Goal: Information Seeking & Learning: Learn about a topic

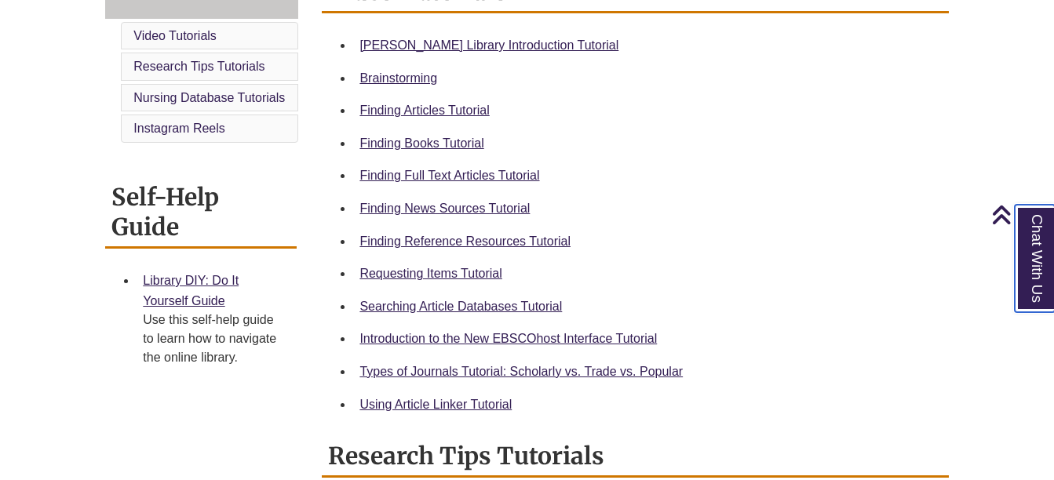
scroll to position [470, 0]
click at [515, 304] on link "Searching Article Databases Tutorial" at bounding box center [460, 305] width 202 height 13
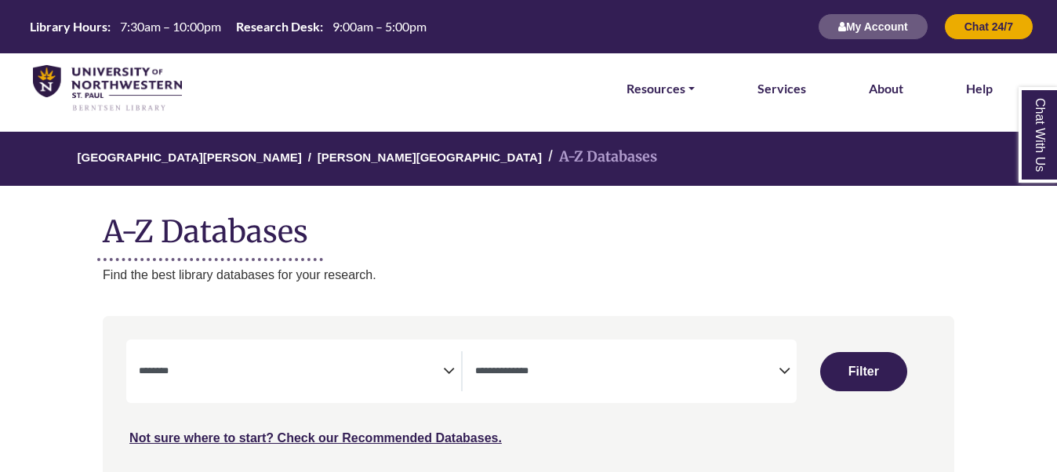
select select "Database Subject Filter"
select select "Database Types Filter"
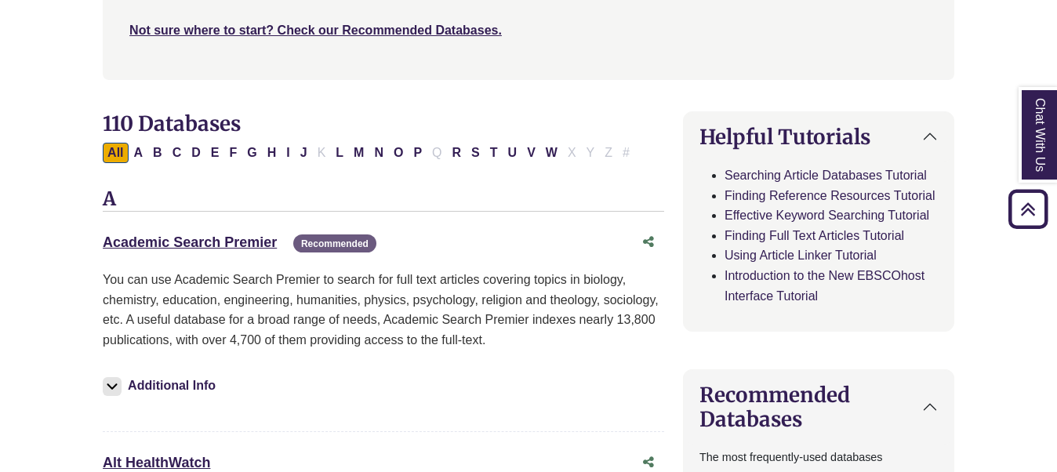
scroll to position [409, 0]
click at [195, 237] on link "Academic Search Premier This link opens in a new window" at bounding box center [190, 242] width 174 height 16
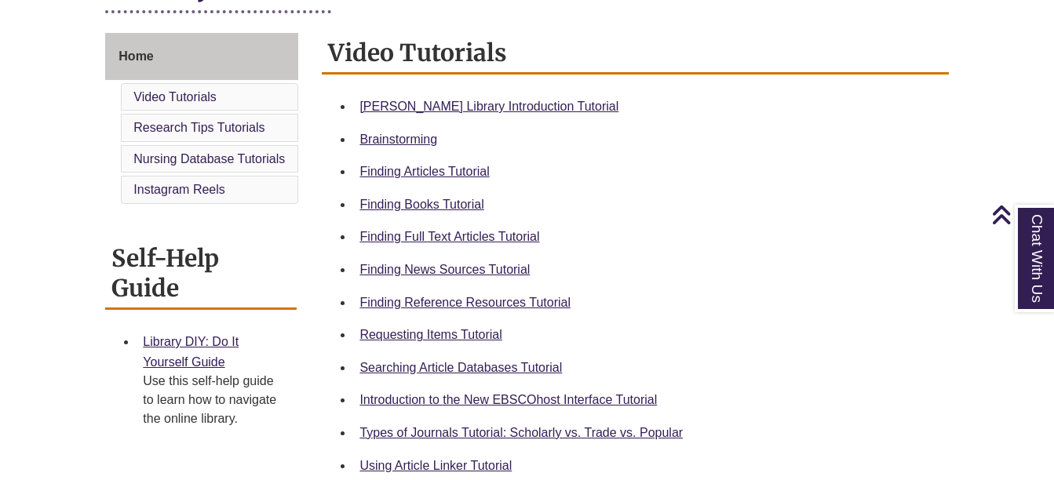
scroll to position [409, 0]
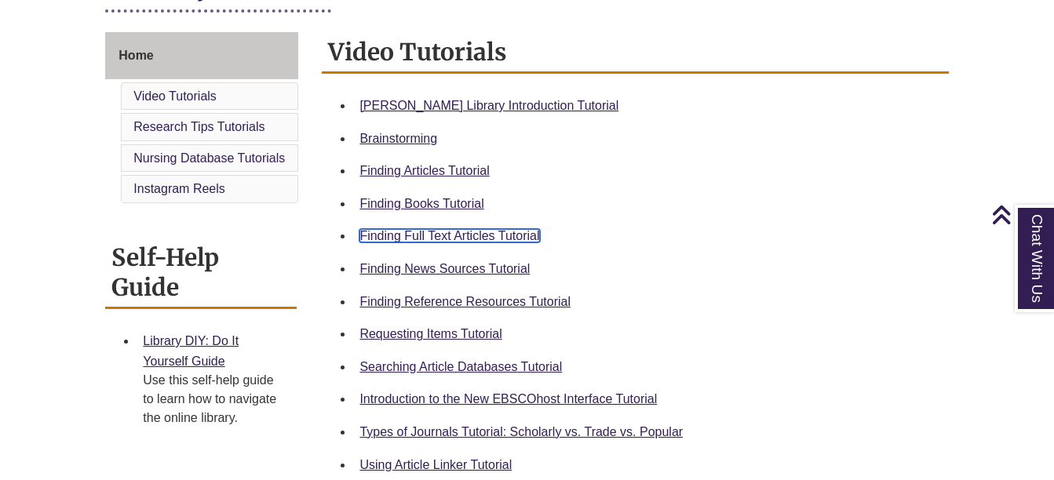
click at [456, 231] on link "Finding Full Text Articles Tutorial" at bounding box center [449, 235] width 180 height 13
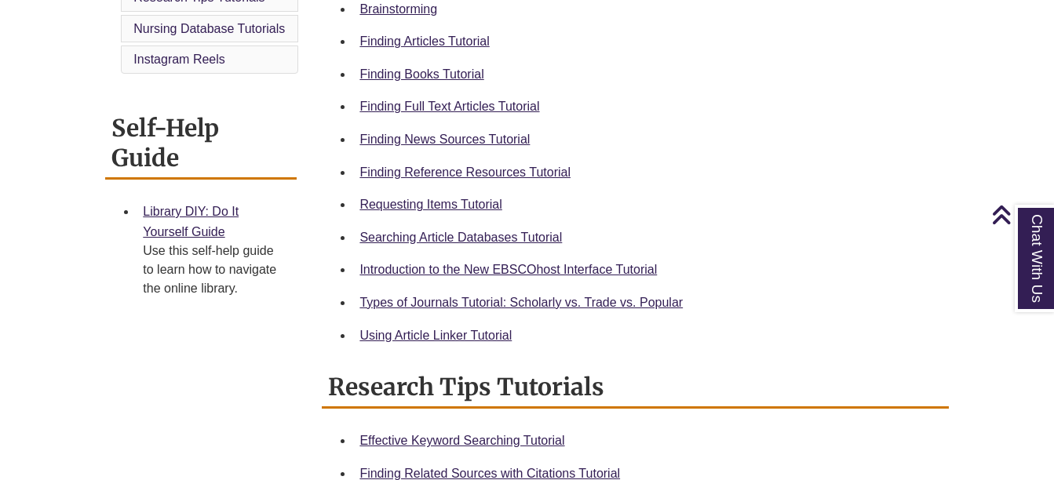
scroll to position [539, 0]
click at [423, 334] on link "Using Article Linker Tutorial" at bounding box center [435, 334] width 152 height 13
